Goal: Task Accomplishment & Management: Use online tool/utility

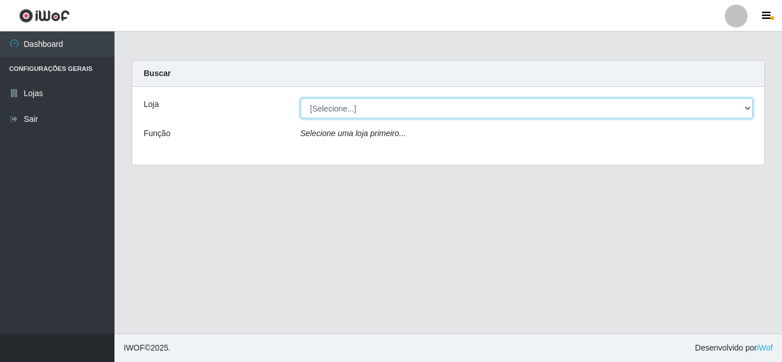
click at [747, 107] on select "[Selecione...] Queiroz [GEOGRAPHIC_DATA] - [GEOGRAPHIC_DATA]" at bounding box center [527, 108] width 453 height 20
select select "462"
click at [301, 98] on select "[Selecione...] Queiroz [GEOGRAPHIC_DATA] - [GEOGRAPHIC_DATA]" at bounding box center [527, 108] width 453 height 20
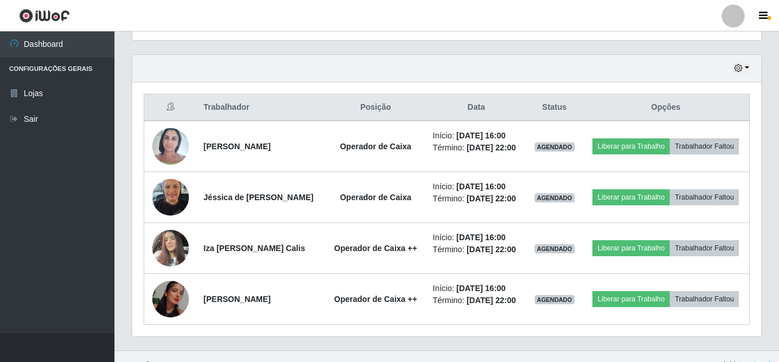
scroll to position [401, 0]
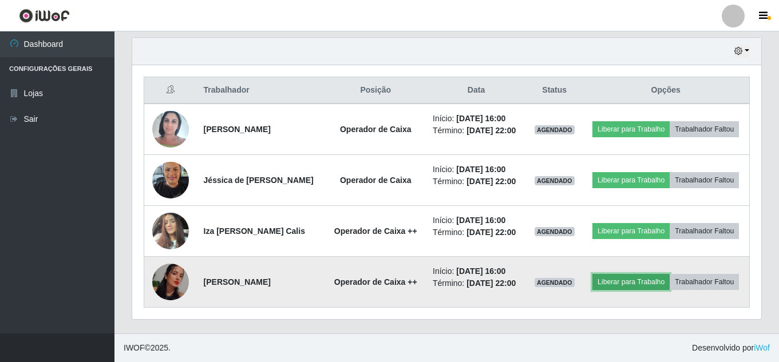
click at [670, 290] on button "Liberar para Trabalho" at bounding box center [631, 282] width 77 height 16
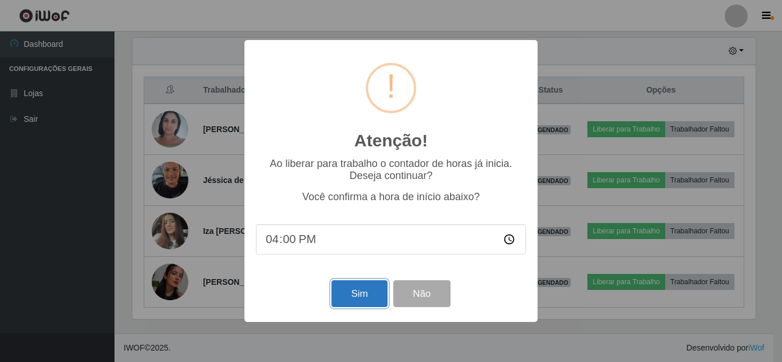
click at [378, 295] on button "Sim" at bounding box center [360, 294] width 56 height 27
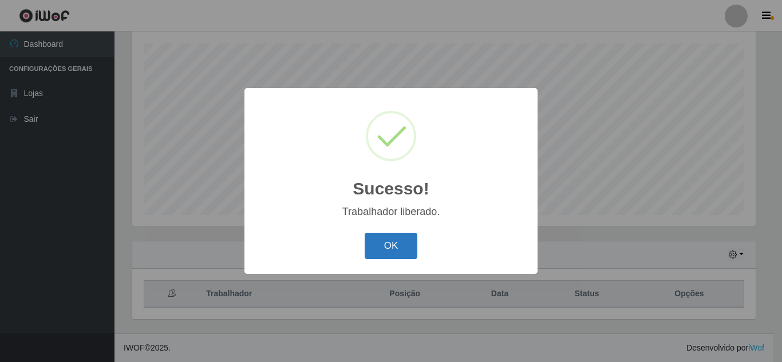
click at [408, 245] on button "OK" at bounding box center [391, 246] width 53 height 27
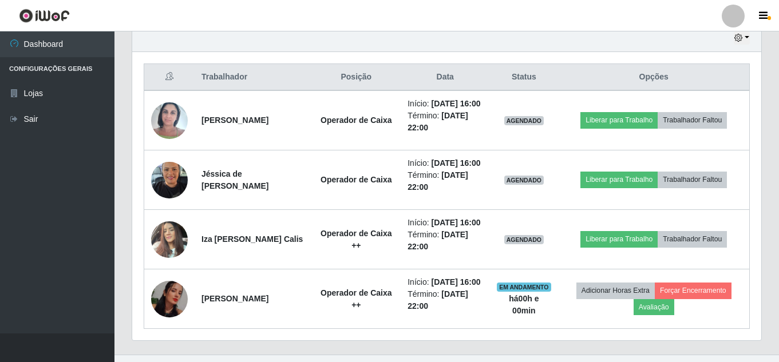
scroll to position [423, 0]
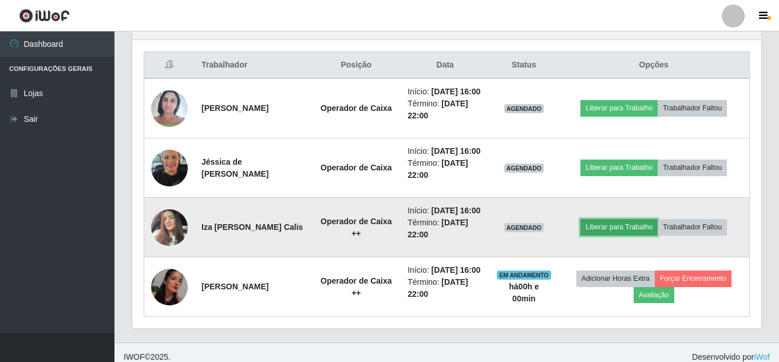
click at [625, 235] on button "Liberar para Trabalho" at bounding box center [619, 227] width 77 height 16
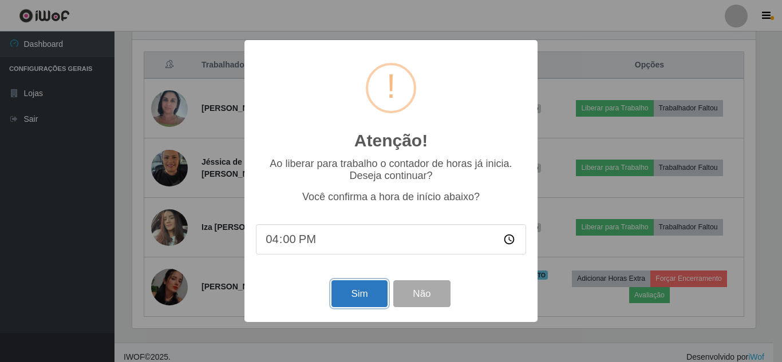
click at [369, 296] on button "Sim" at bounding box center [360, 294] width 56 height 27
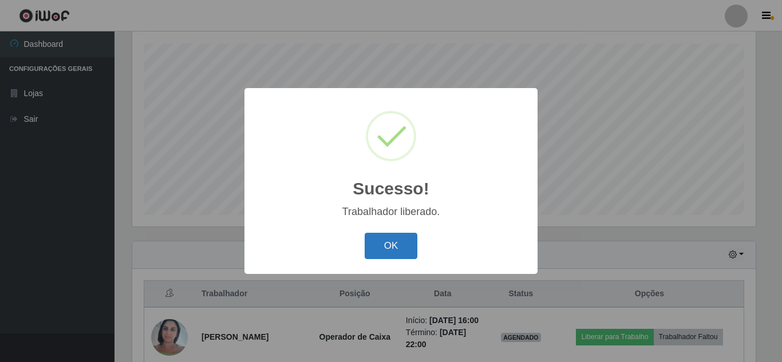
click at [379, 246] on button "OK" at bounding box center [391, 246] width 53 height 27
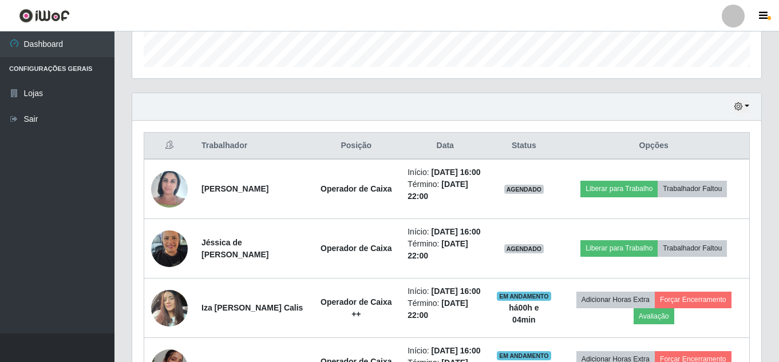
scroll to position [344, 0]
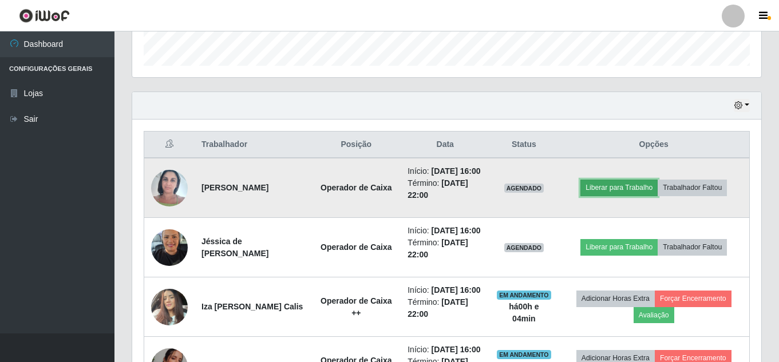
click at [633, 189] on button "Liberar para Trabalho" at bounding box center [619, 188] width 77 height 16
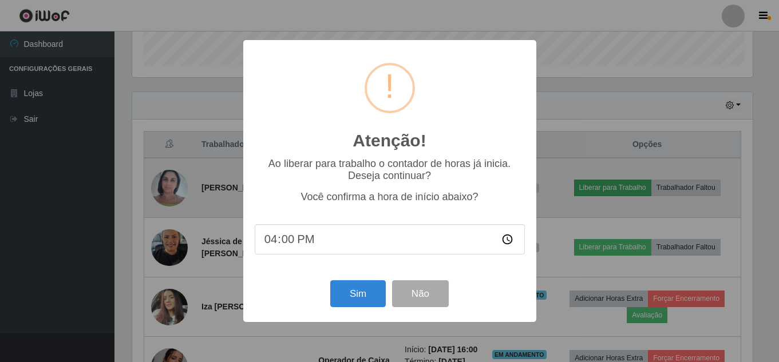
scroll to position [238, 624]
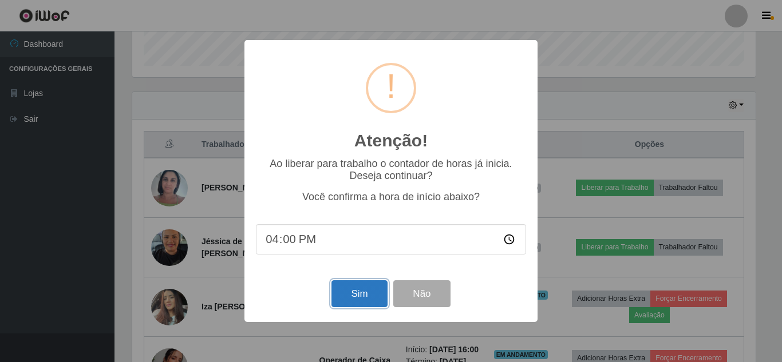
click at [354, 292] on button "Sim" at bounding box center [360, 294] width 56 height 27
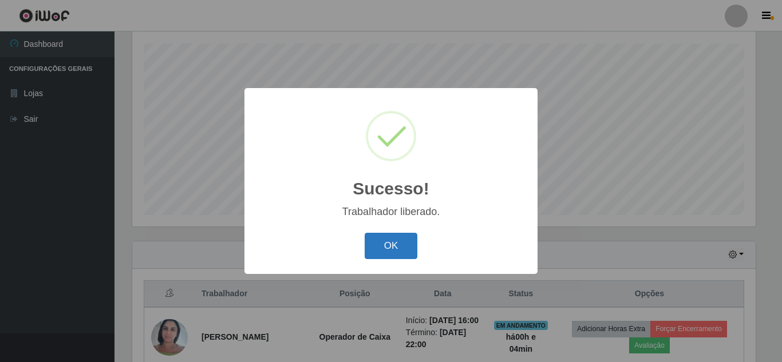
click at [368, 248] on button "OK" at bounding box center [391, 246] width 53 height 27
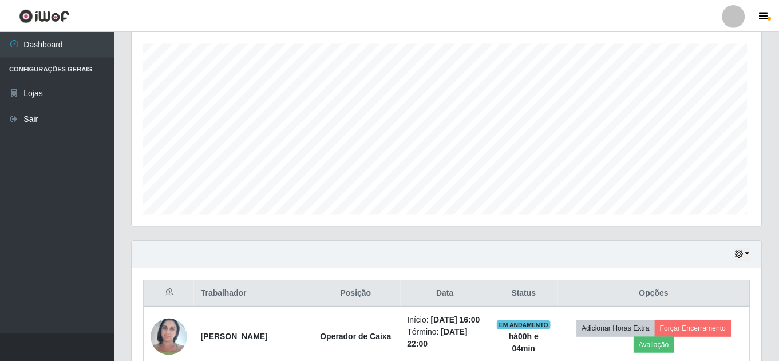
scroll to position [238, 629]
